Goal: Navigation & Orientation: Find specific page/section

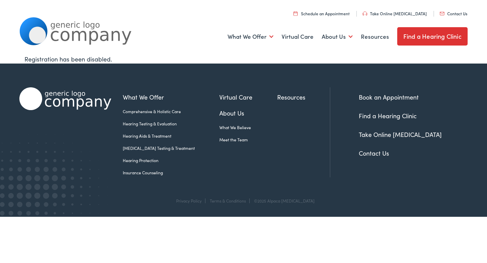
click at [442, 35] on link "Find a Hearing Clinic" at bounding box center [432, 36] width 70 height 18
